Goal: Information Seeking & Learning: Learn about a topic

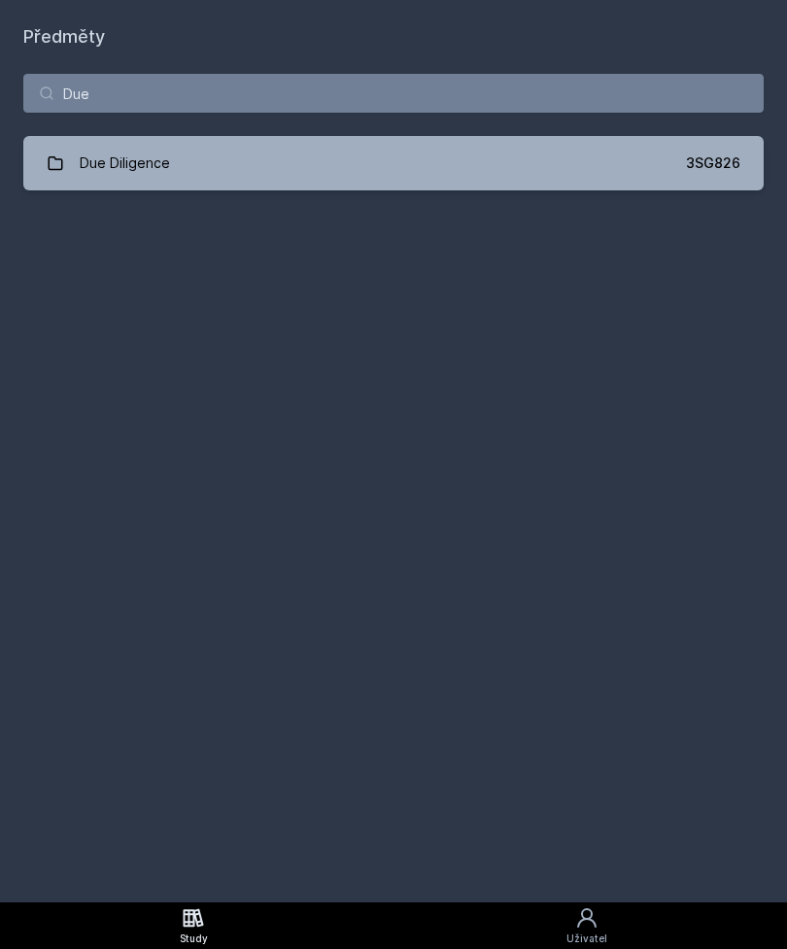
type input "Due"
click at [663, 162] on link "Due Diligence 3SG826" at bounding box center [393, 163] width 740 height 54
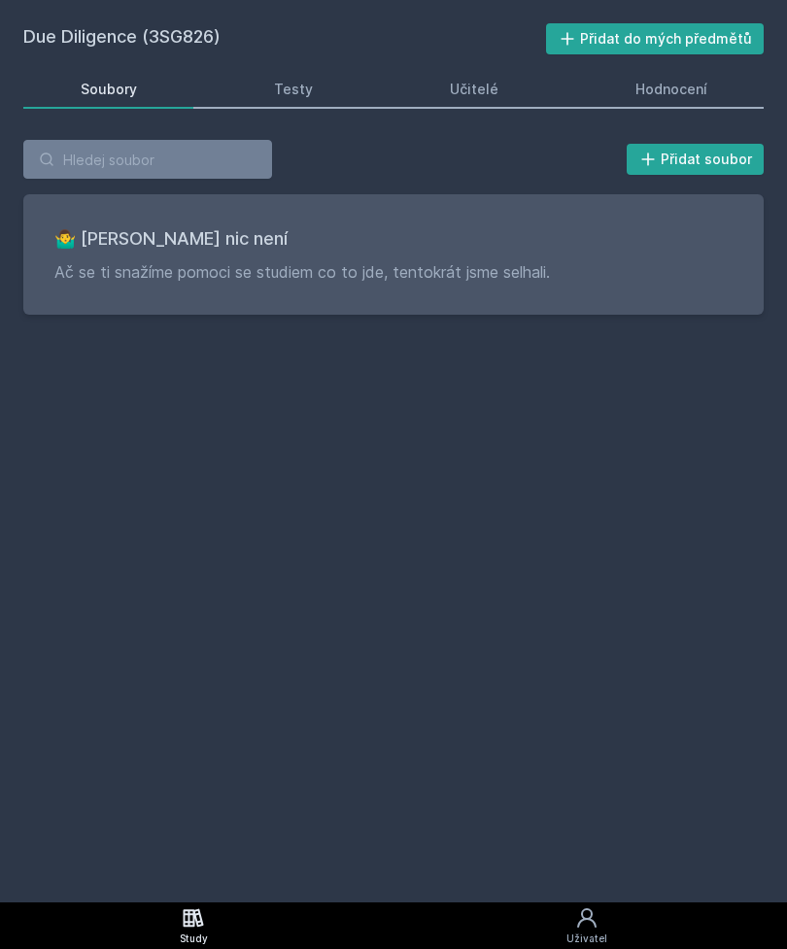
click at [340, 91] on link "Testy" at bounding box center [293, 89] width 153 height 39
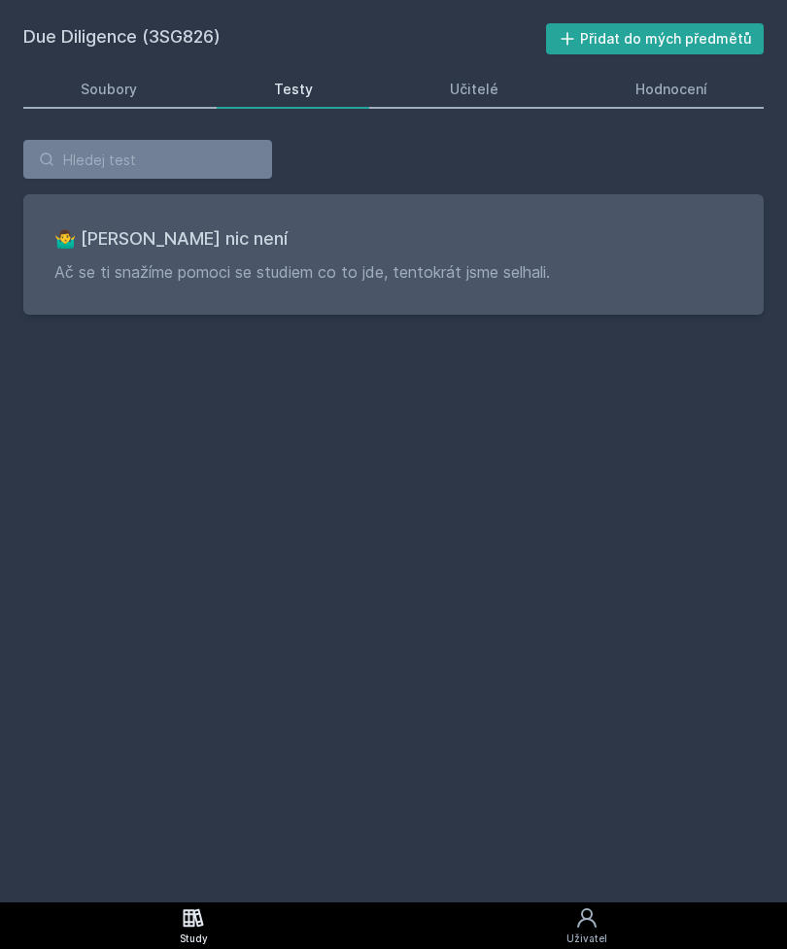
click at [510, 99] on link "Učitelé" at bounding box center [473, 89] width 162 height 39
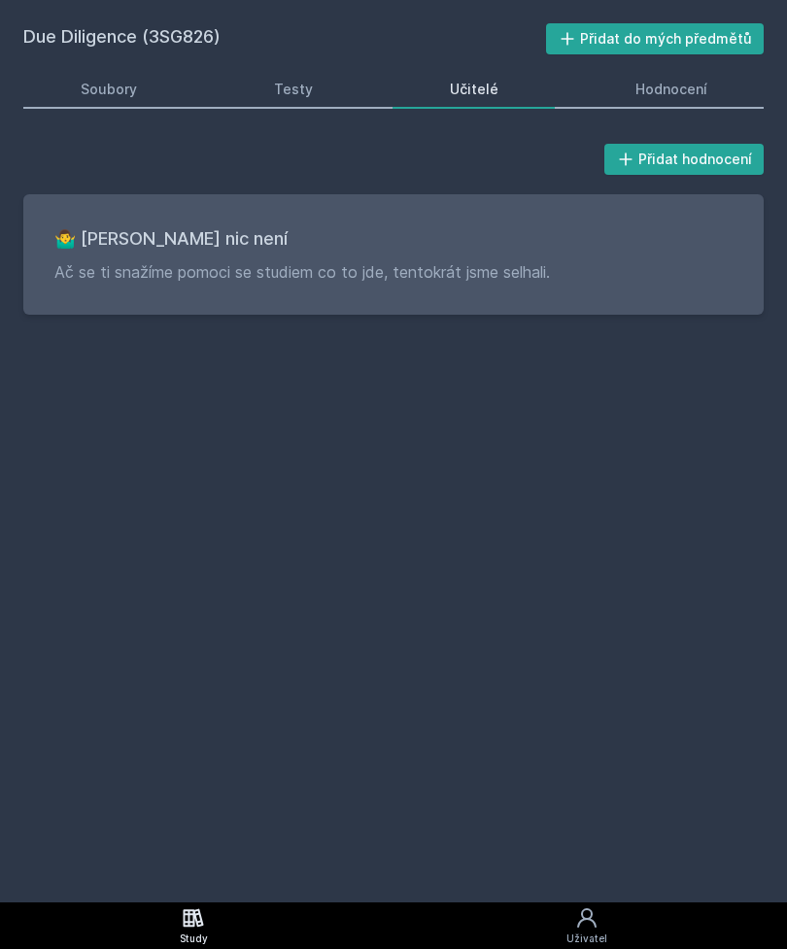
click at [697, 96] on div "Hodnocení" at bounding box center [671, 89] width 72 height 19
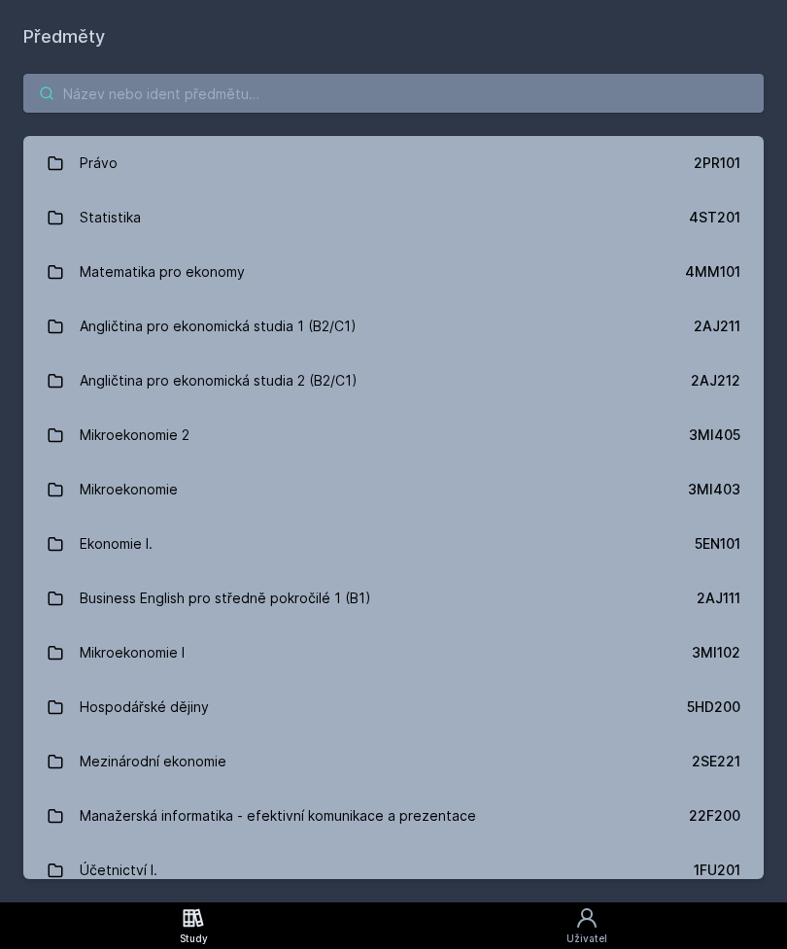
click at [381, 88] on input "search" at bounding box center [393, 93] width 740 height 39
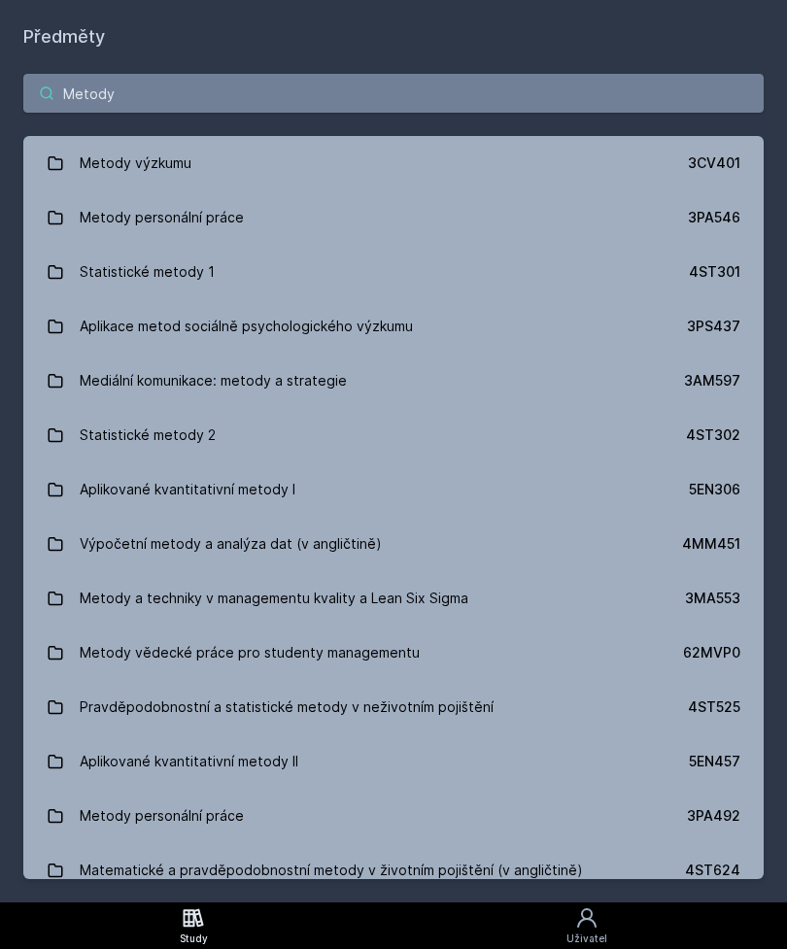
type input "Metody"
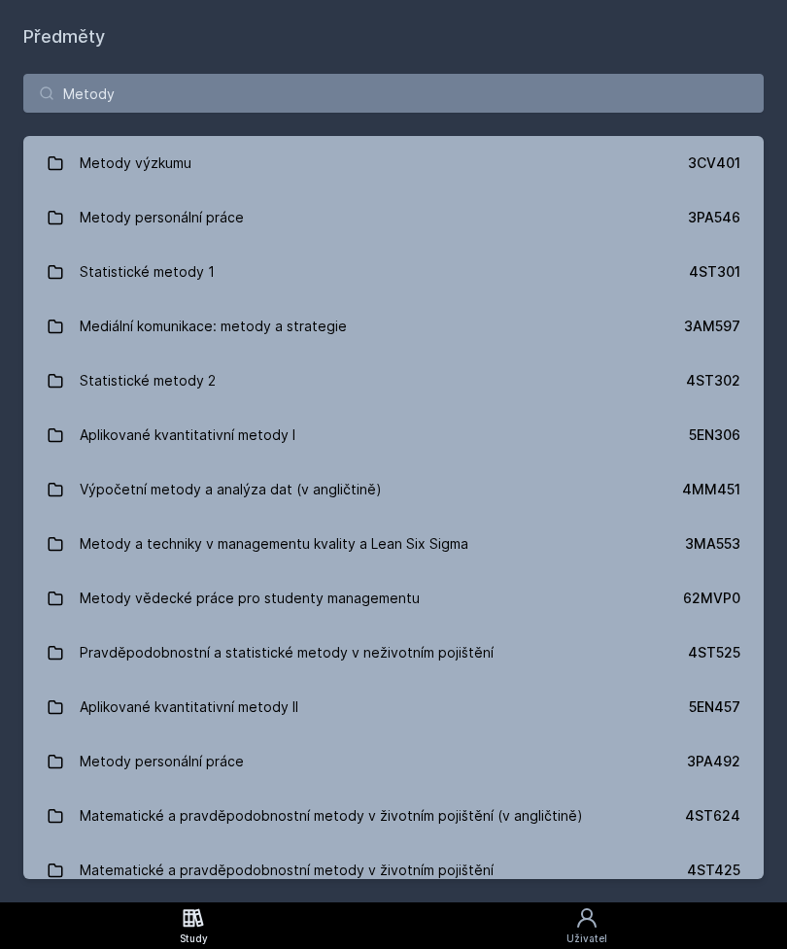
click at [669, 138] on link "Metody výzkumu 3CV401" at bounding box center [393, 163] width 740 height 54
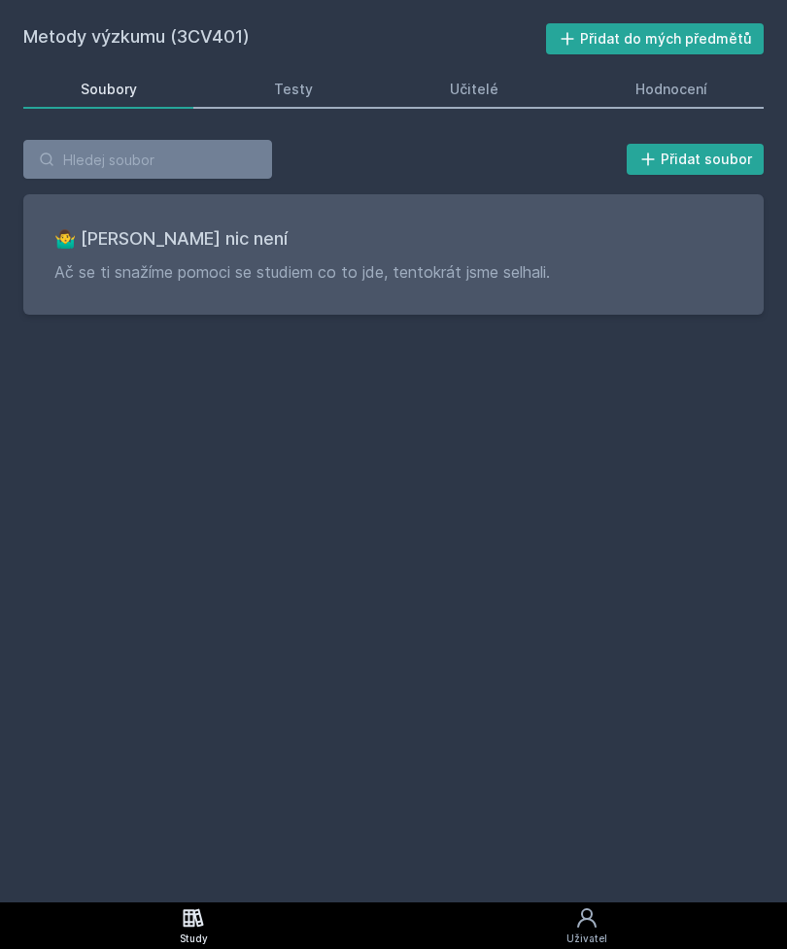
click at [678, 91] on div "Hodnocení" at bounding box center [671, 89] width 72 height 19
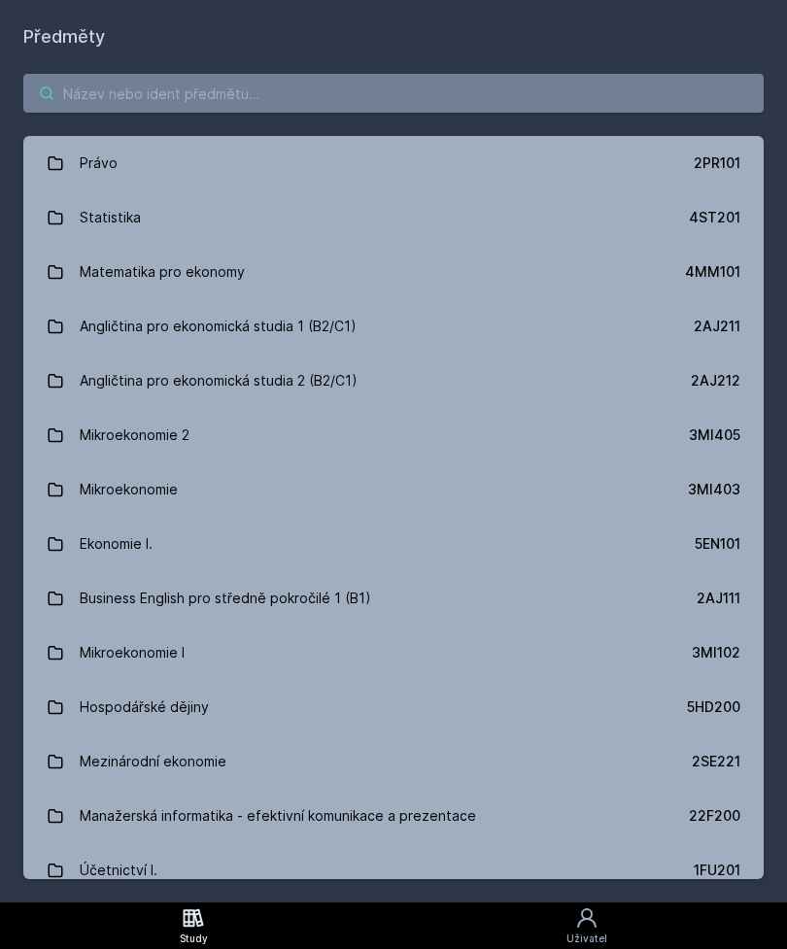
click at [465, 92] on input "search" at bounding box center [393, 93] width 740 height 39
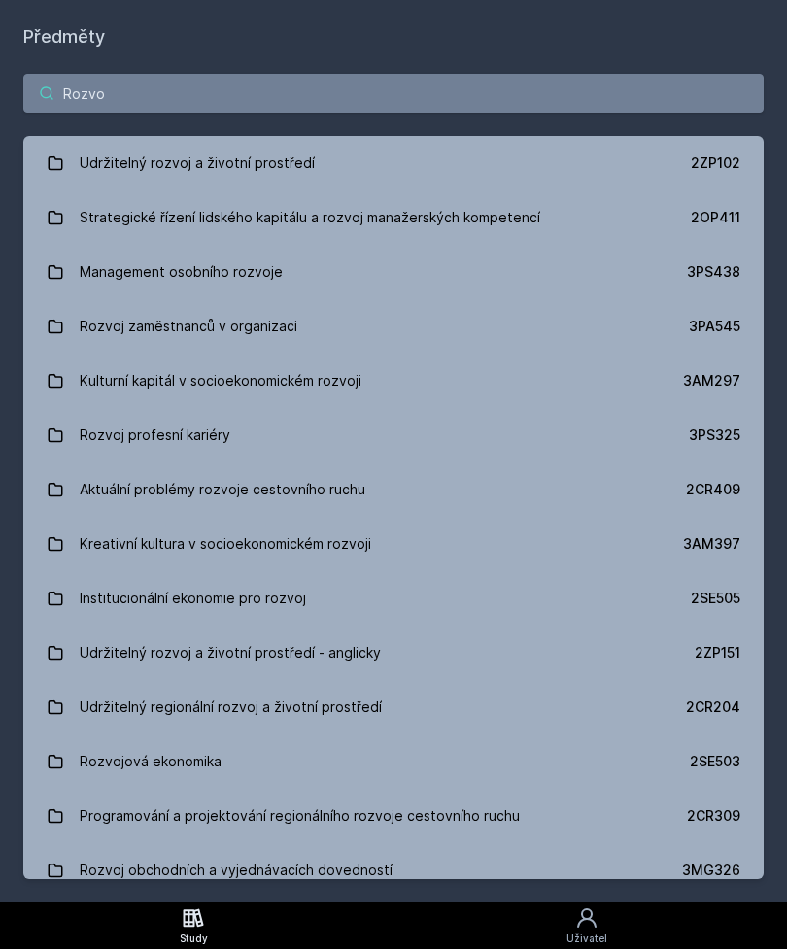
type input "Rozvoj"
click at [447, 329] on link "Rozvoj zaměstnanců v organizaci 3PA545" at bounding box center [393, 326] width 740 height 54
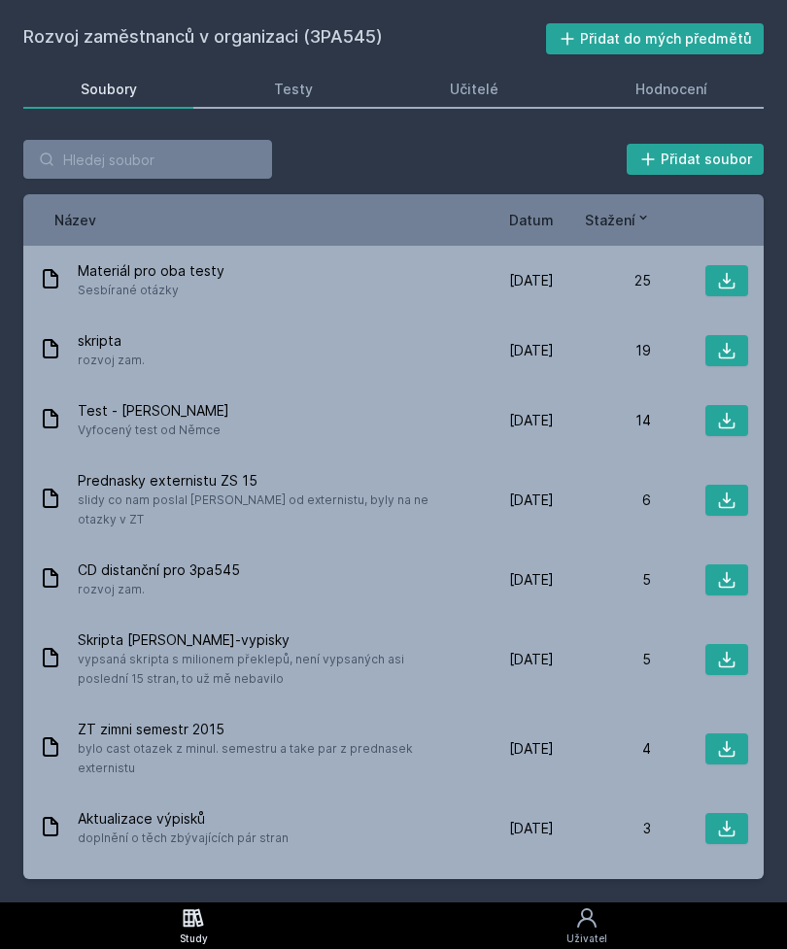
click at [719, 80] on link "Hodnocení" at bounding box center [671, 89] width 186 height 39
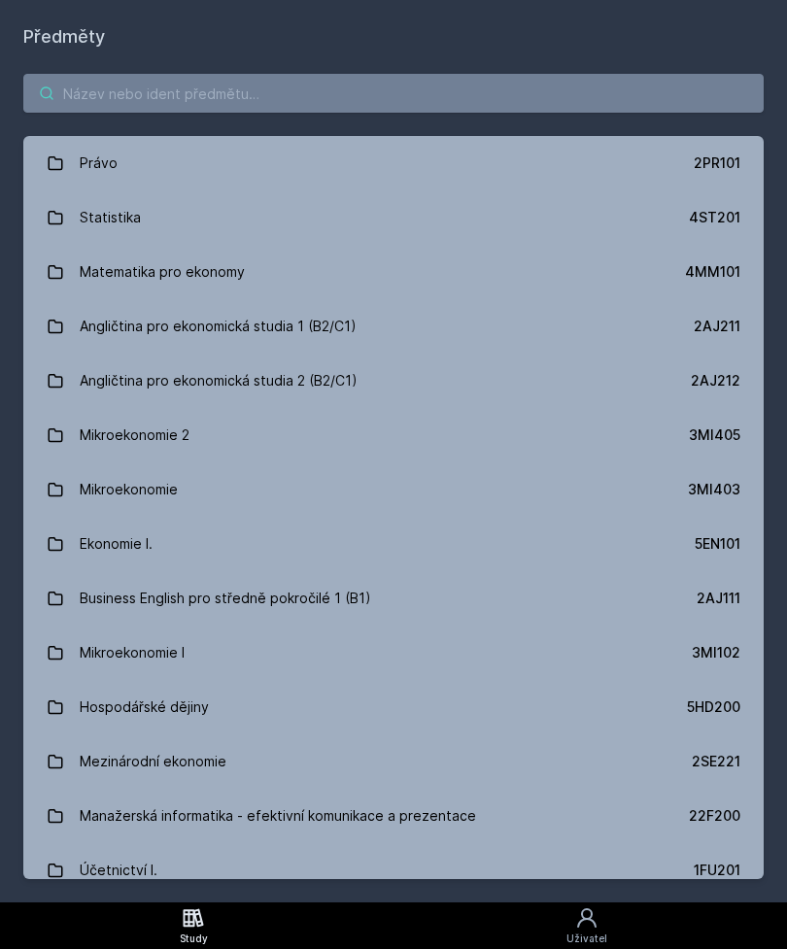
click at [607, 103] on input "search" at bounding box center [393, 93] width 740 height 39
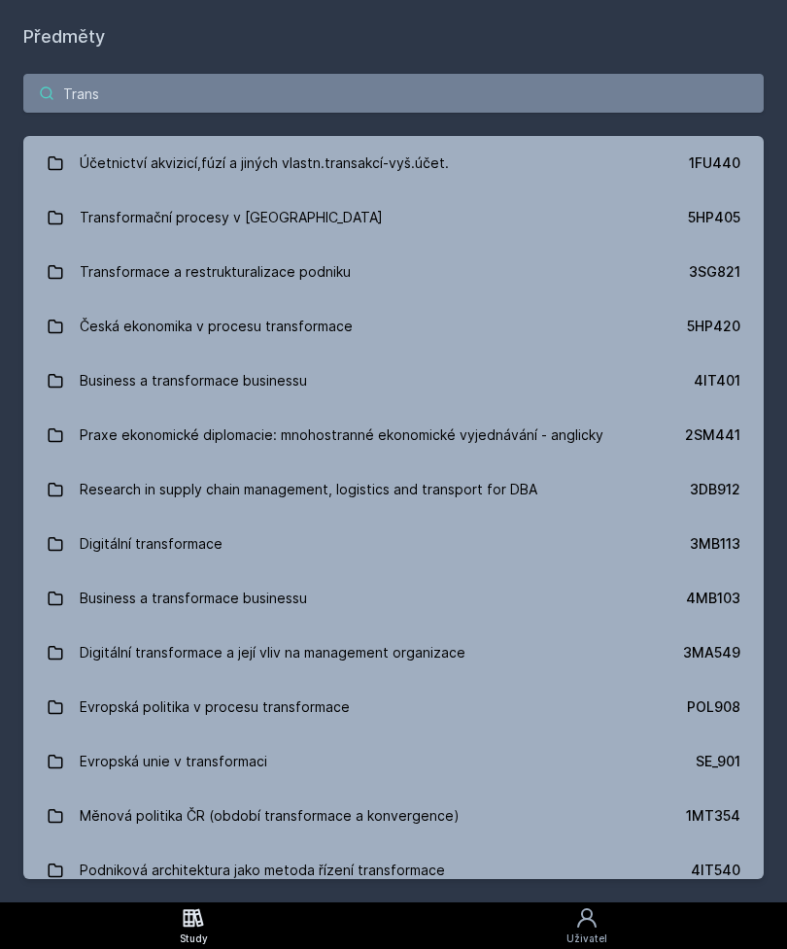
type input "Transf"
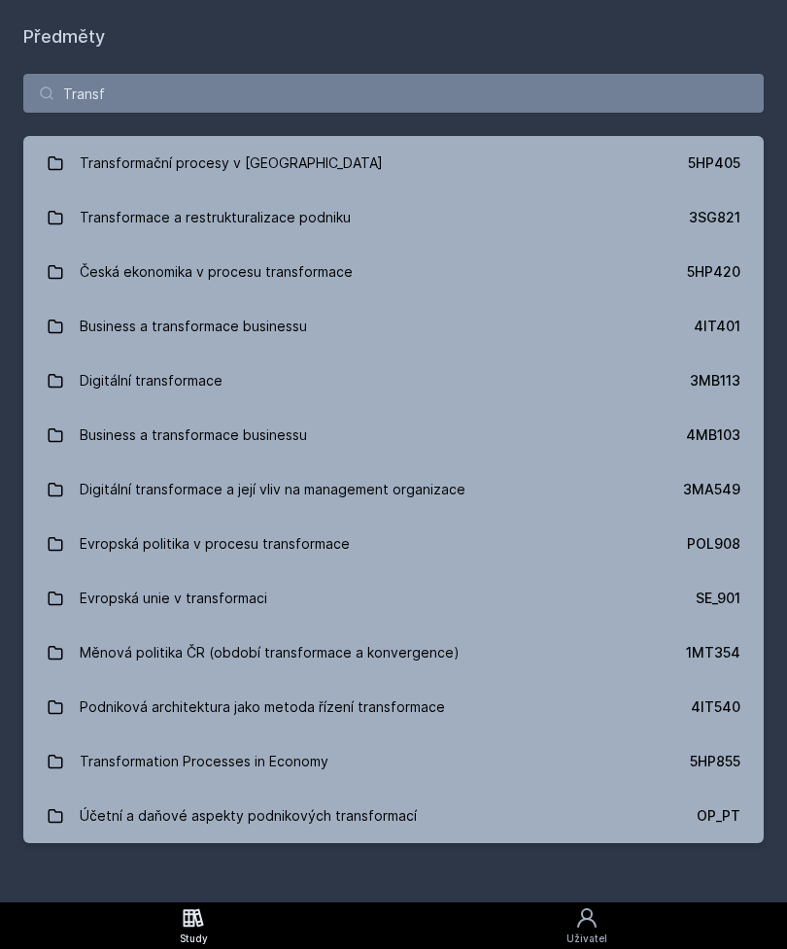
click at [519, 217] on link "Transformace a restrukturalizace podniku 3SG821" at bounding box center [393, 217] width 740 height 54
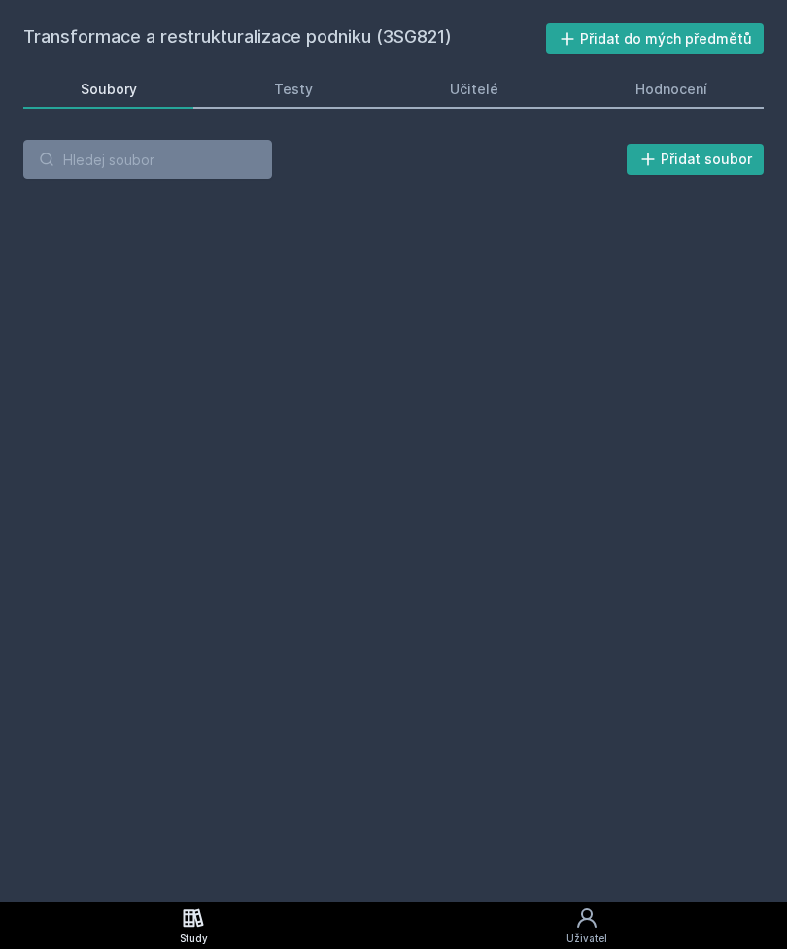
click at [720, 79] on link "Hodnocení" at bounding box center [671, 89] width 186 height 39
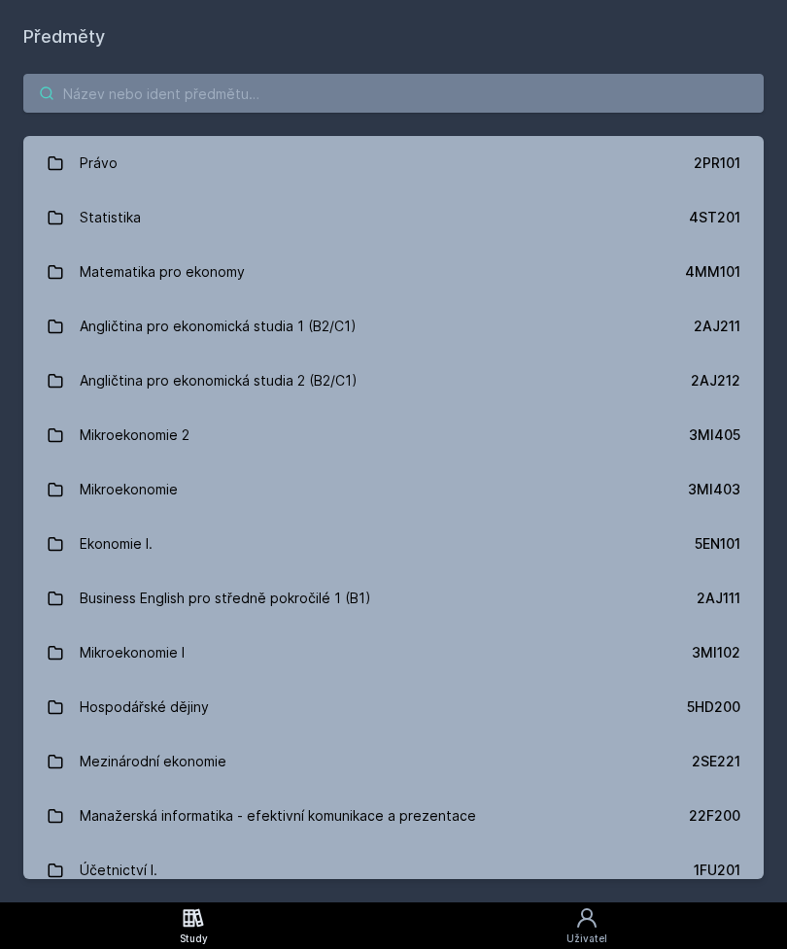
click at [656, 91] on input "search" at bounding box center [393, 93] width 740 height 39
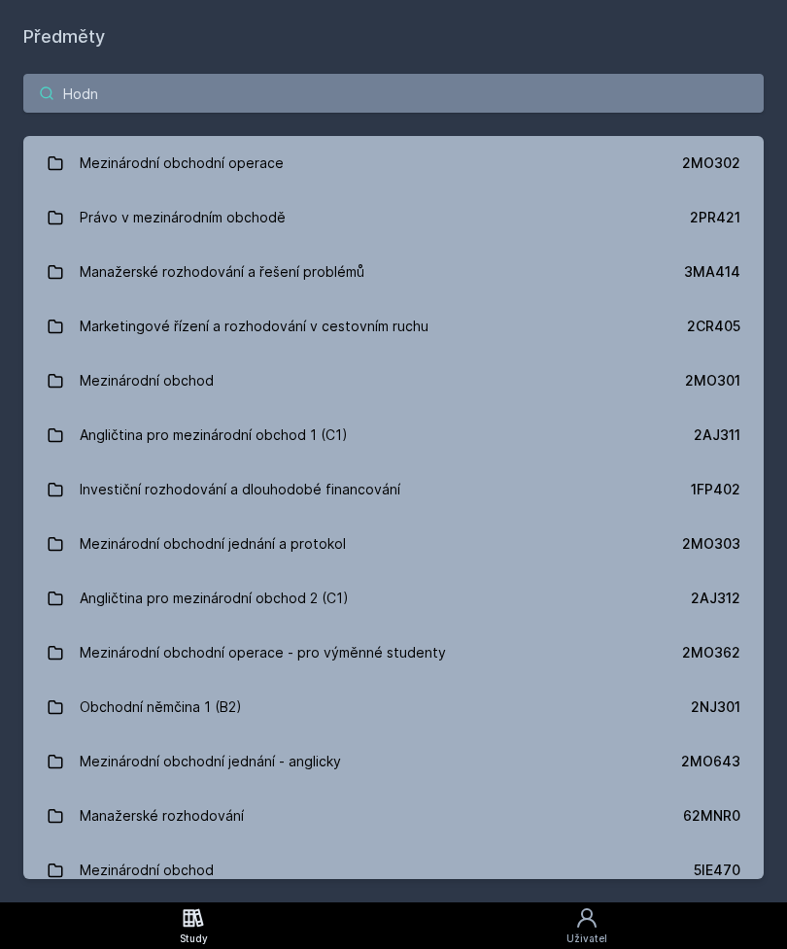
type input "Hodno"
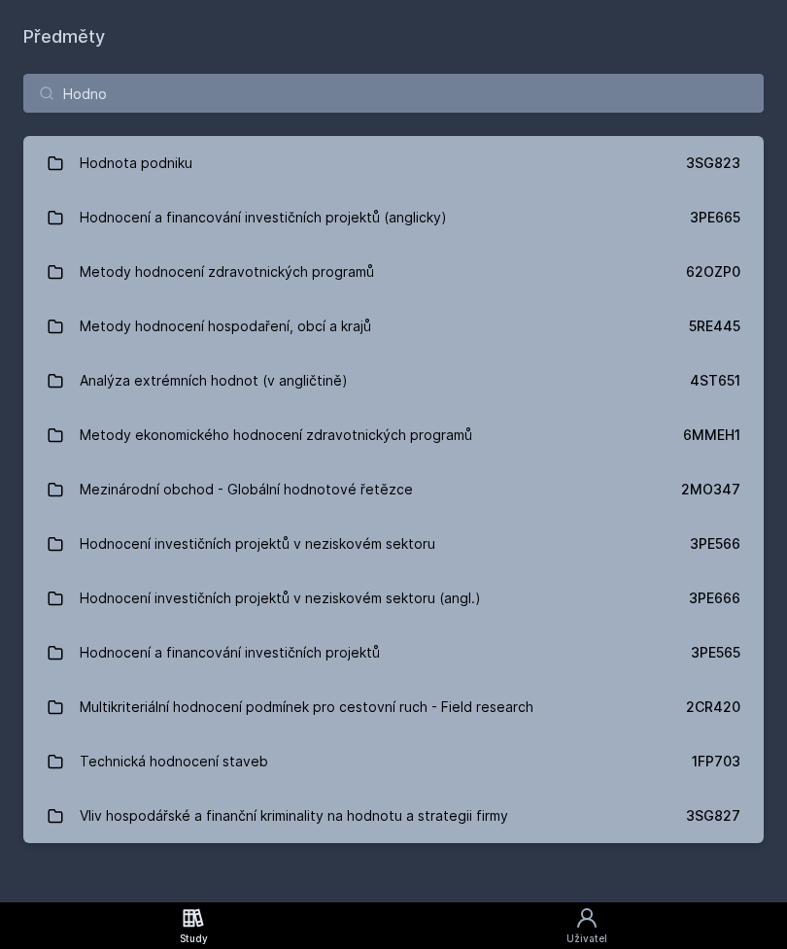
click at [671, 157] on link "Hodnota podniku 3SG823" at bounding box center [393, 163] width 740 height 54
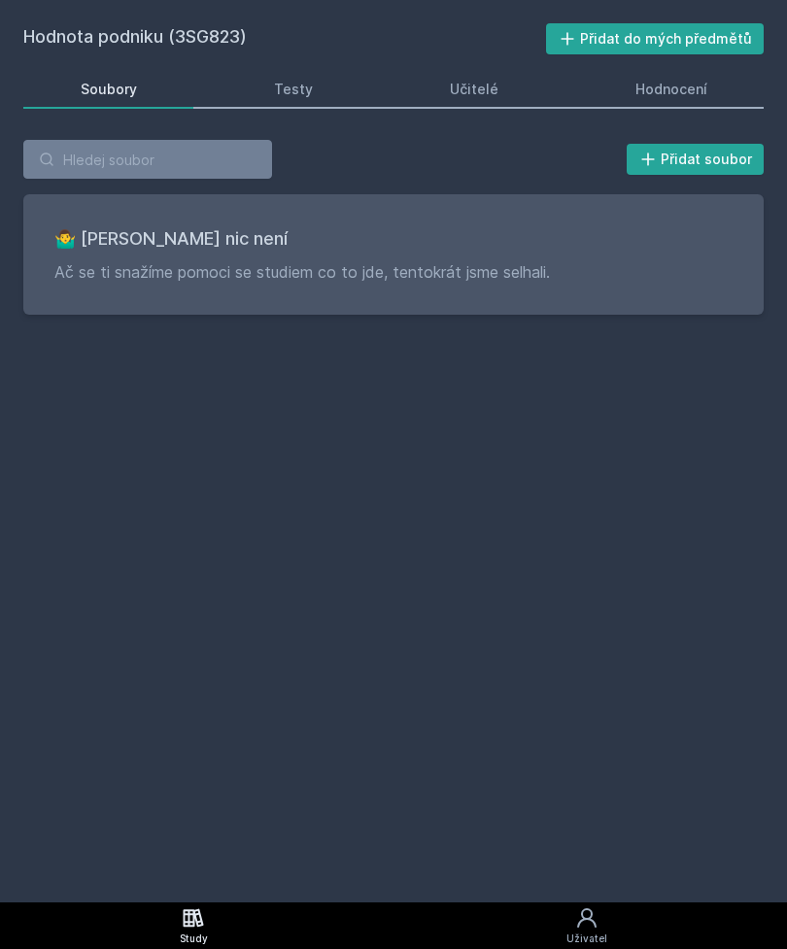
click at [707, 102] on link "Hodnocení" at bounding box center [671, 89] width 186 height 39
